Goal: Task Accomplishment & Management: Manage account settings

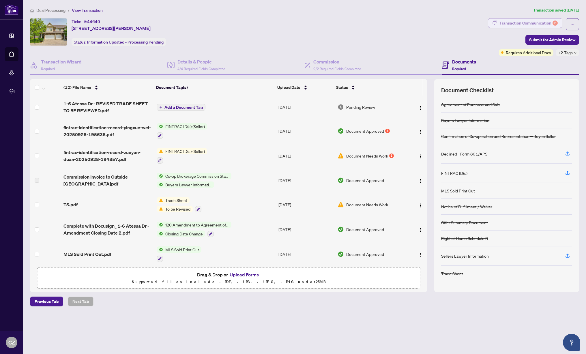
click at [547, 23] on div "Transaction Communication 6" at bounding box center [529, 22] width 58 height 9
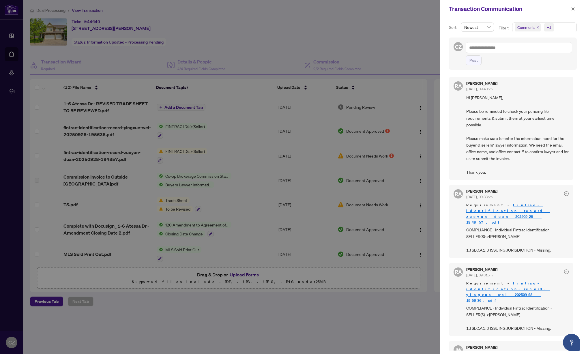
click at [539, 27] on icon "close" at bounding box center [537, 27] width 3 height 3
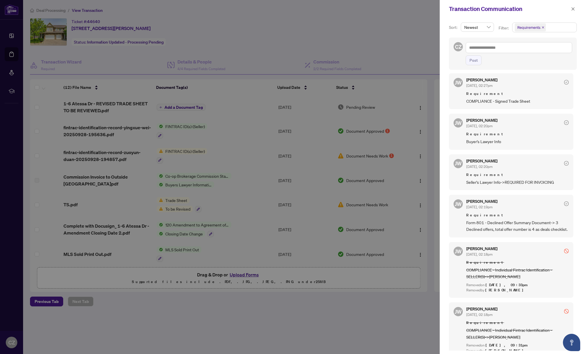
scroll to position [165, 0]
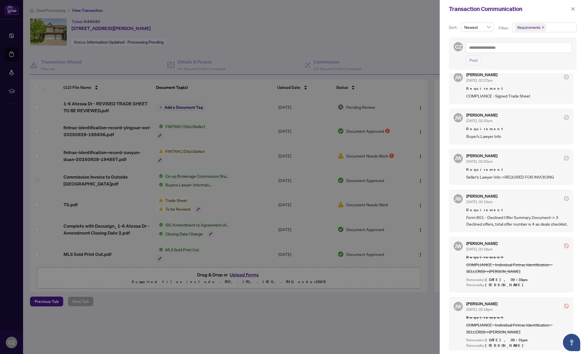
click at [285, 51] on div at bounding box center [293, 177] width 586 height 354
click at [189, 65] on div at bounding box center [293, 177] width 586 height 354
click at [574, 9] on icon "close" at bounding box center [573, 9] width 4 height 4
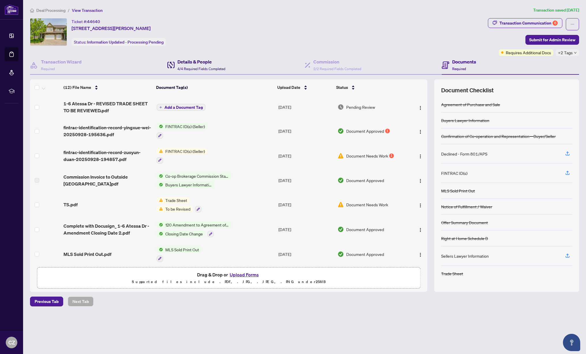
click at [204, 67] on span "4/4 Required Fields Completed" at bounding box center [201, 69] width 48 height 4
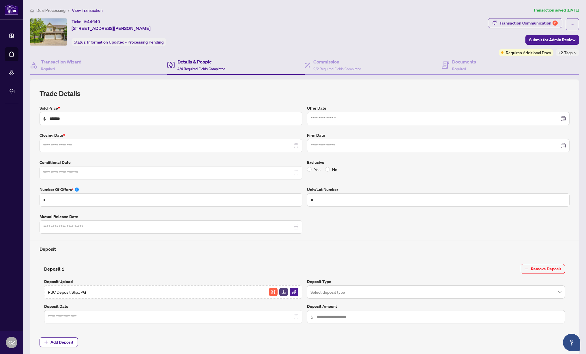
type input "**********"
click at [502, 53] on div "Requires Additional Docs" at bounding box center [526, 52] width 55 height 7
